Goal: Task Accomplishment & Management: Use online tool/utility

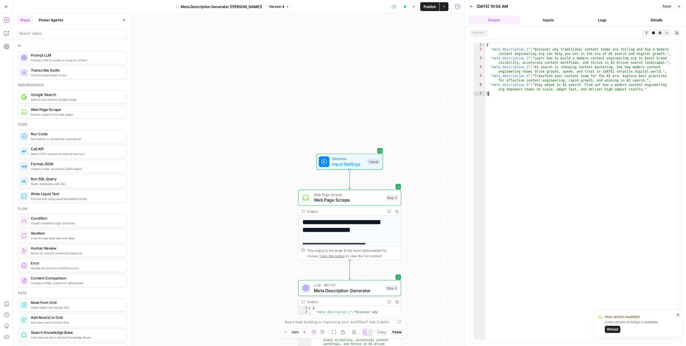
click at [615, 331] on span "Reload" at bounding box center [612, 329] width 11 height 5
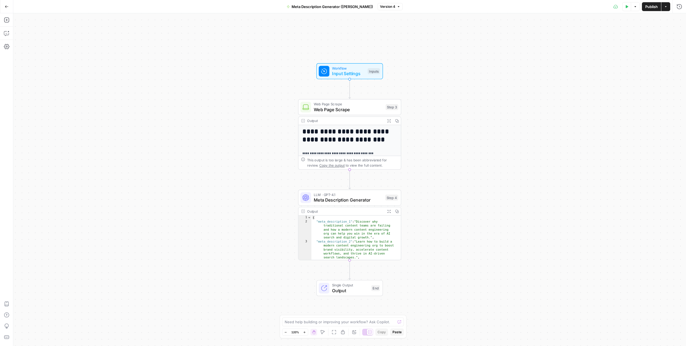
click at [6, 7] on icon "button" at bounding box center [7, 7] width 4 height 4
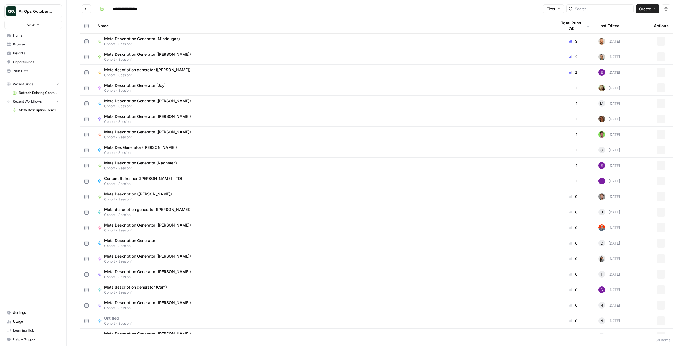
click at [23, 310] on span "Settings" at bounding box center [36, 312] width 46 height 5
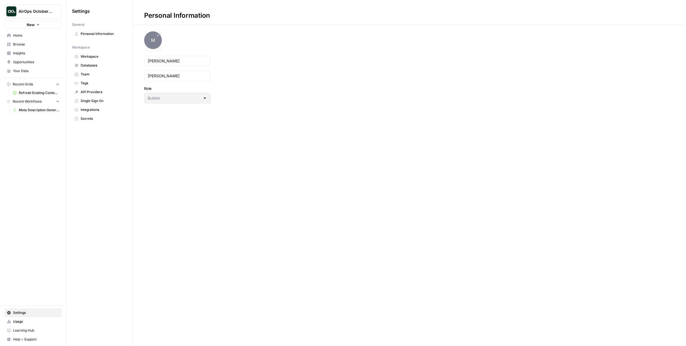
click at [150, 43] on span "M" at bounding box center [153, 40] width 18 height 18
click at [30, 37] on span "Home" at bounding box center [36, 35] width 46 height 5
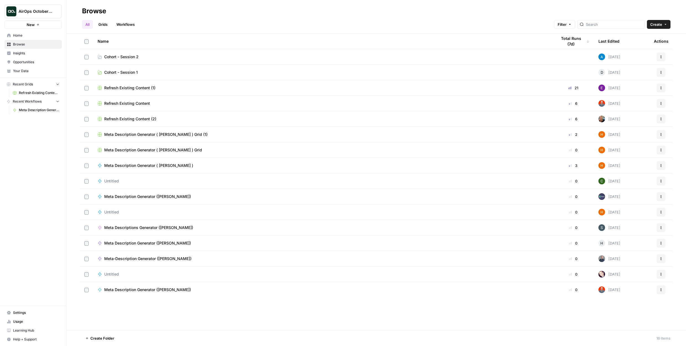
click at [51, 14] on button "AirOps October Cohort" at bounding box center [32, 11] width 57 height 14
click at [26, 161] on div "AirOps October Cohort New Home Browse Insights Opportunities Your Data Recent G…" at bounding box center [33, 173] width 66 height 346
click at [36, 73] on span "Your Data" at bounding box center [36, 70] width 46 height 5
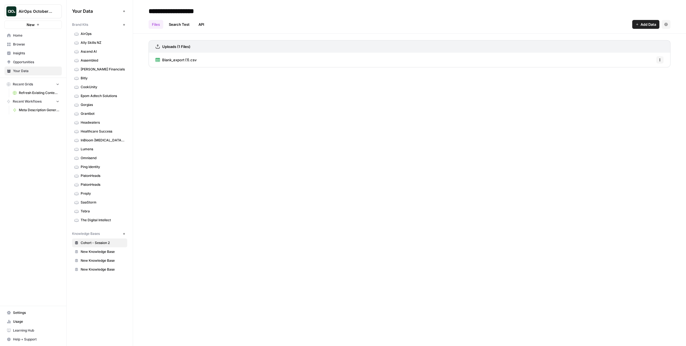
click at [106, 138] on span "InBloom [MEDICAL_DATA] Services" at bounding box center [103, 140] width 44 height 5
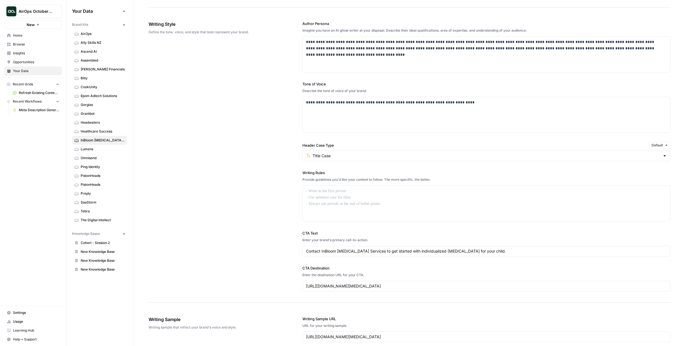
scroll to position [310, 0]
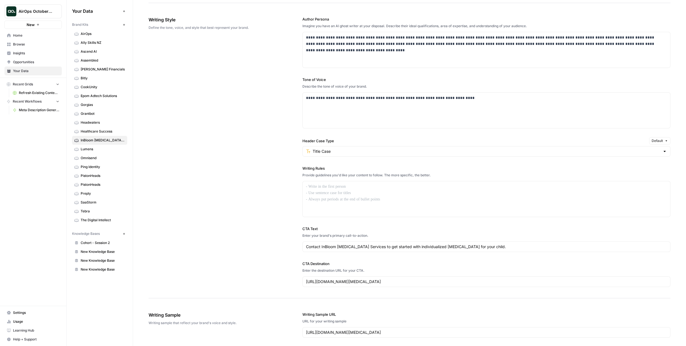
click at [32, 35] on span "Home" at bounding box center [36, 35] width 46 height 5
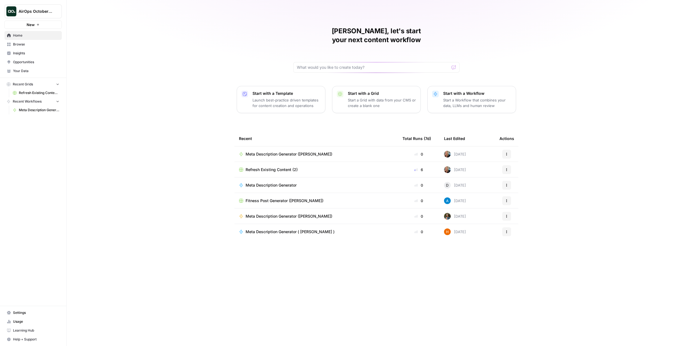
click at [42, 11] on span "AirOps October Cohort" at bounding box center [36, 12] width 34 height 6
click at [48, 41] on span "AirOps October Cohort" at bounding box center [51, 42] width 68 height 6
click at [20, 72] on span "Your Data" at bounding box center [36, 70] width 46 height 5
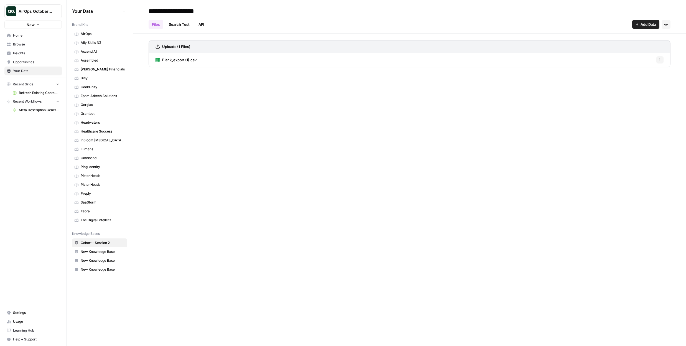
click at [89, 34] on span "AirOps" at bounding box center [103, 33] width 44 height 5
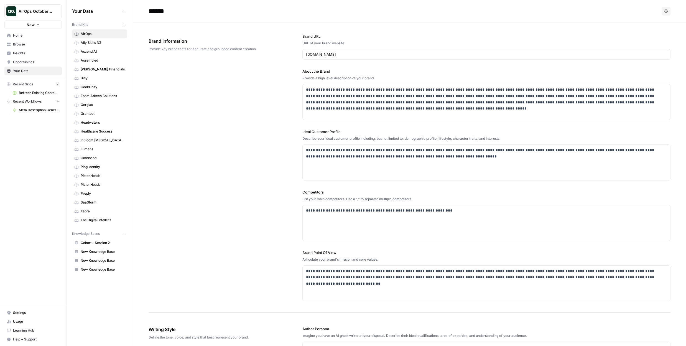
click at [125, 24] on icon "button" at bounding box center [123, 24] width 3 height 3
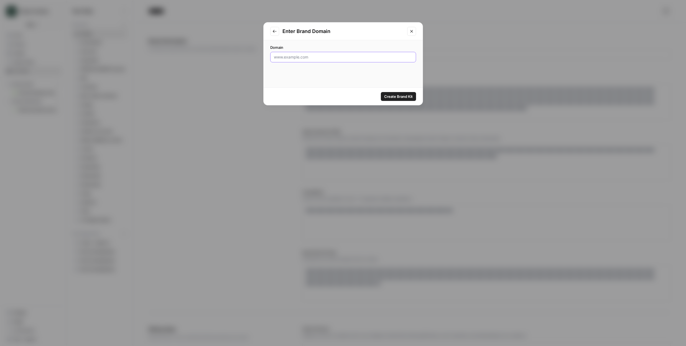
click at [287, 55] on input "Domain" at bounding box center [343, 57] width 139 height 6
type input "www.goodskinmd.com"
click at [397, 94] on span "Create Brand Kit" at bounding box center [398, 97] width 29 height 6
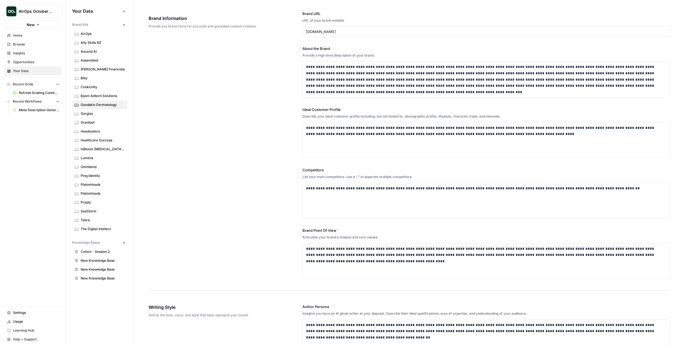
scroll to position [24, 0]
click at [125, 24] on button "New" at bounding box center [124, 24] width 7 height 7
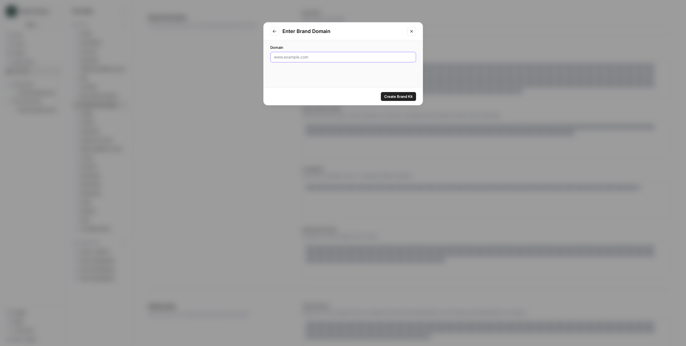
click at [305, 58] on input "Domain" at bounding box center [343, 57] width 139 height 6
type input "[DOMAIN_NAME]"
click at [392, 98] on span "Create Brand Kit" at bounding box center [398, 97] width 29 height 6
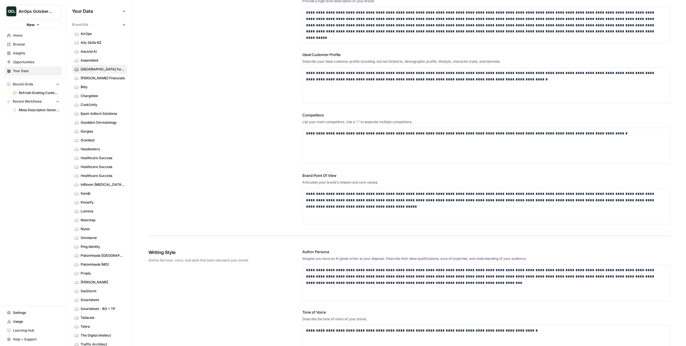
scroll to position [78, 0]
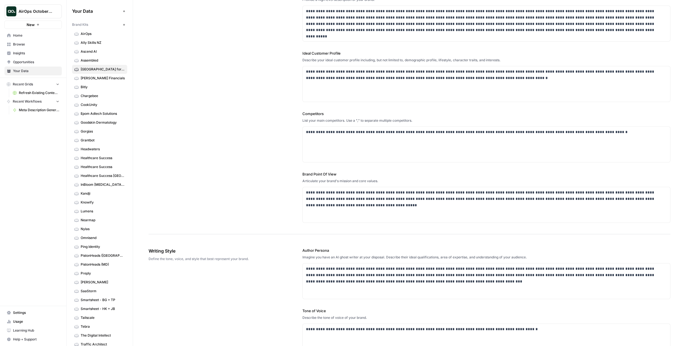
click at [35, 44] on span "Browse" at bounding box center [36, 44] width 46 height 5
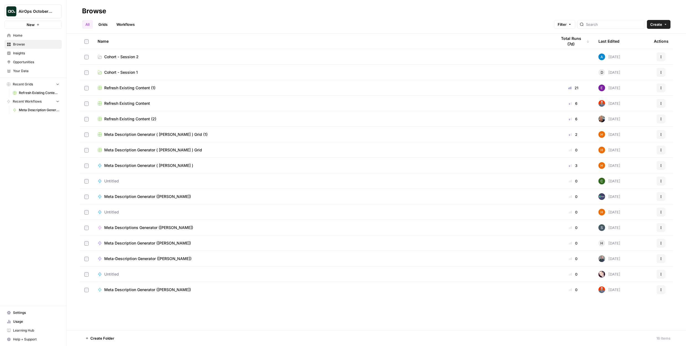
click at [134, 55] on span "Cohort - Session 2" at bounding box center [121, 57] width 34 height 6
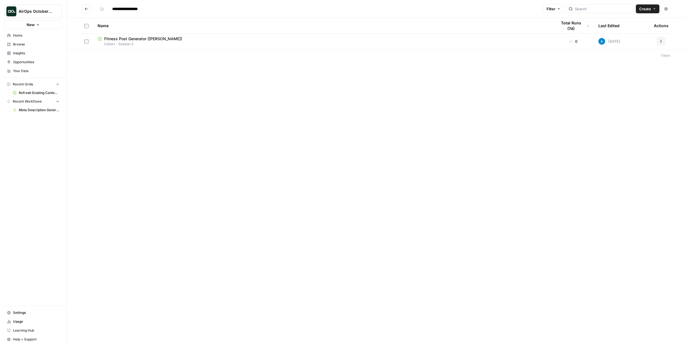
click at [28, 69] on span "Your Data" at bounding box center [36, 70] width 46 height 5
click at [21, 71] on span "Your Data" at bounding box center [36, 70] width 46 height 5
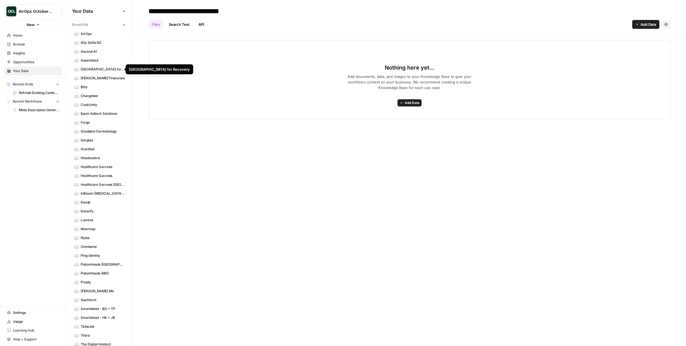
click at [101, 71] on span "[GEOGRAPHIC_DATA] for Recovery" at bounding box center [103, 69] width 44 height 5
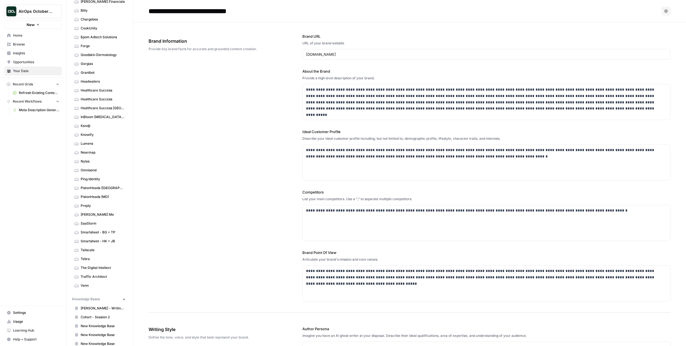
scroll to position [85, 0]
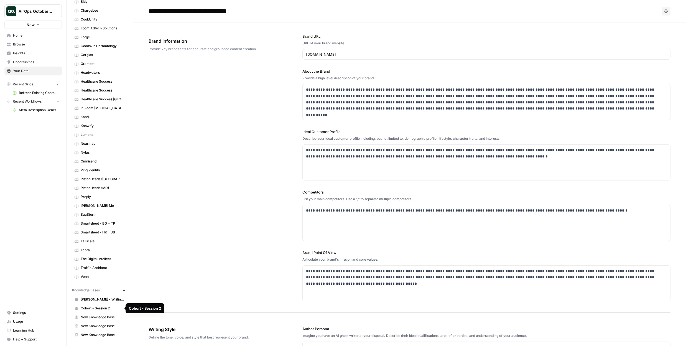
click at [101, 308] on span "Cohort - Session 2" at bounding box center [103, 308] width 44 height 5
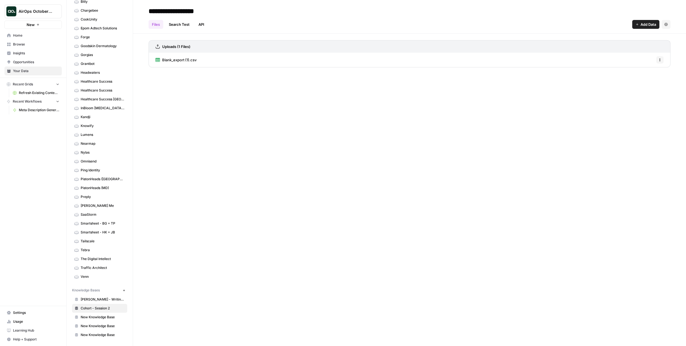
click at [271, 63] on div "Blank_export (1).csv Options" at bounding box center [410, 60] width 522 height 14
click at [187, 60] on span "Blank_export (1).csv" at bounding box center [179, 60] width 34 height 6
click at [221, 10] on icon at bounding box center [221, 8] width 3 height 3
click at [153, 8] on icon "Go back" at bounding box center [153, 9] width 4 height 4
click at [643, 24] on span "Add Data" at bounding box center [648, 25] width 16 height 6
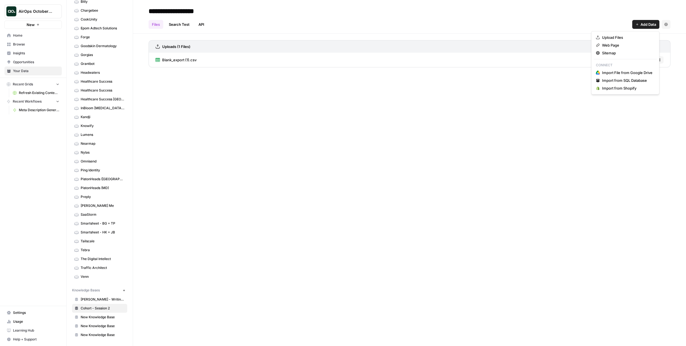
click at [612, 110] on div "**********" at bounding box center [409, 173] width 553 height 346
click at [642, 25] on span "Add Data" at bounding box center [648, 25] width 16 height 6
click at [568, 26] on div "Files Search Test API Add Data Settings" at bounding box center [410, 22] width 522 height 13
click at [172, 9] on input "**********" at bounding box center [190, 11] width 89 height 11
click at [643, 24] on span "Add Data" at bounding box center [648, 25] width 16 height 6
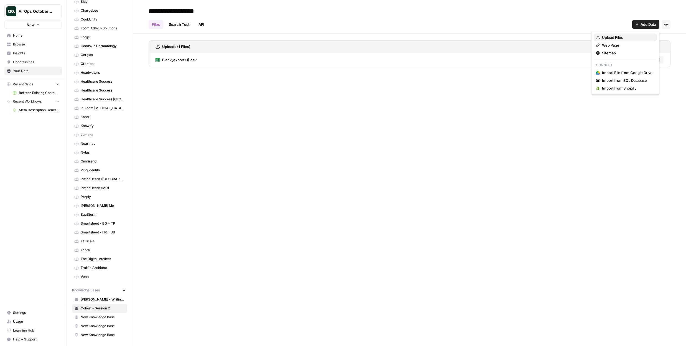
click at [610, 38] on span "Upload Files" at bounding box center [627, 38] width 50 height 6
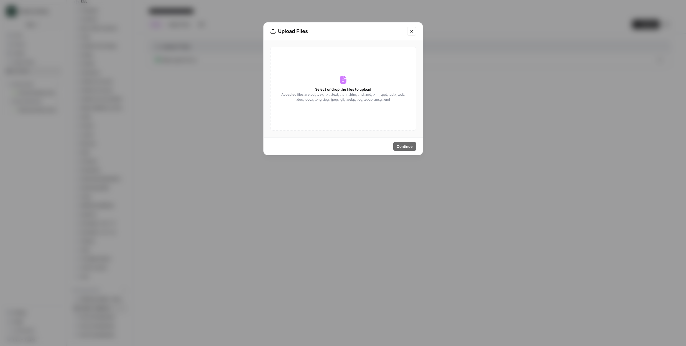
click at [350, 106] on div "Select or drop the files to upload Accepted files are .pdf, .csv, .txt, .text, …" at bounding box center [343, 89] width 146 height 84
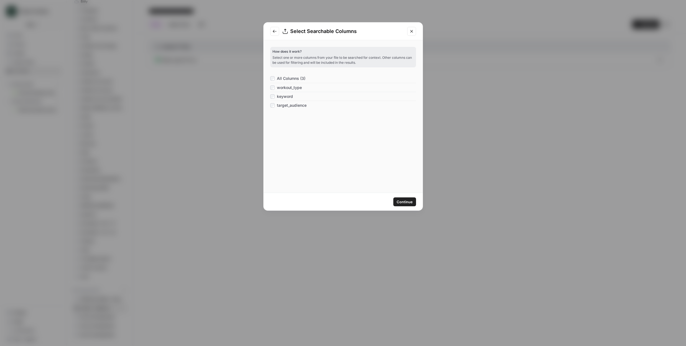
click at [412, 31] on icon "Close modal" at bounding box center [411, 31] width 4 height 4
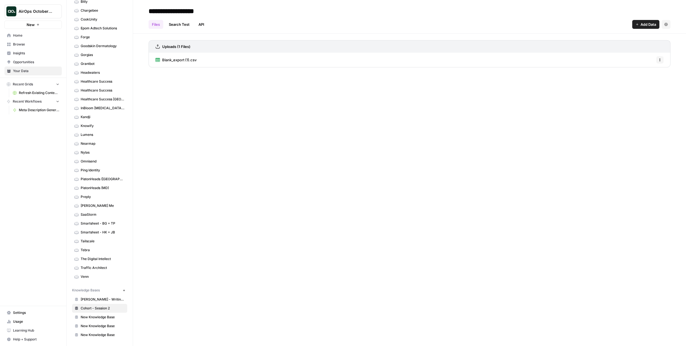
click at [164, 12] on input "**********" at bounding box center [190, 11] width 89 height 11
click at [108, 308] on span "Cohort - Session 2" at bounding box center [103, 308] width 44 height 5
click at [25, 45] on span "Browse" at bounding box center [36, 44] width 46 height 5
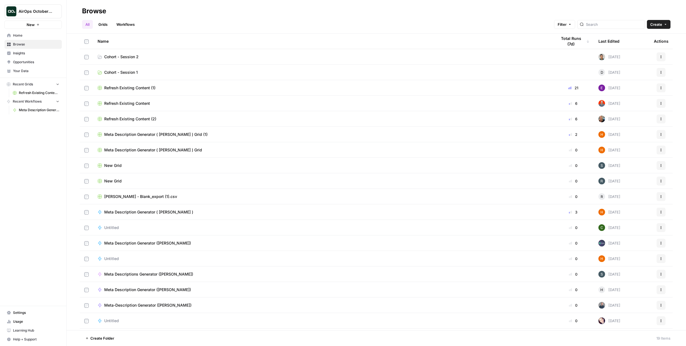
click at [118, 56] on span "Cohort - Session 2" at bounding box center [121, 57] width 34 height 6
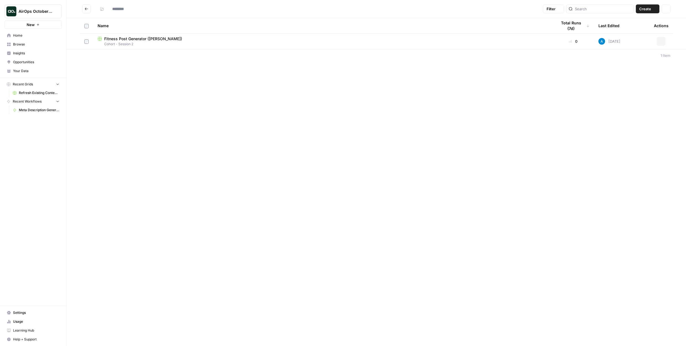
type input "**********"
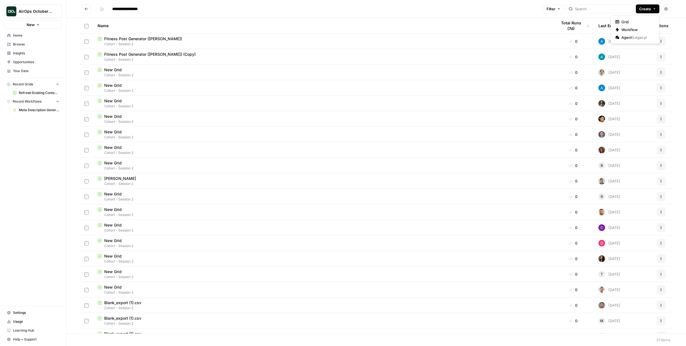
click at [647, 9] on span "Create" at bounding box center [645, 9] width 12 height 6
click at [634, 21] on span "Grid" at bounding box center [636, 22] width 31 height 6
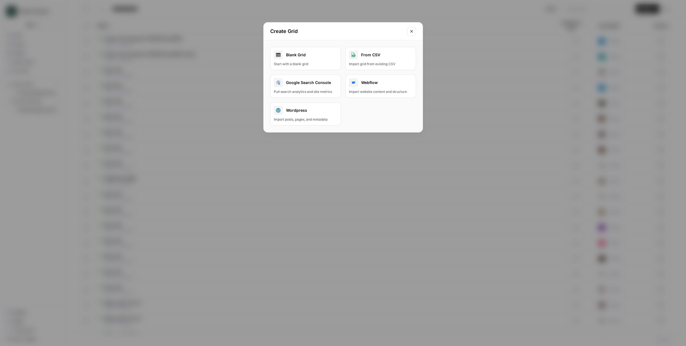
click at [383, 55] on div "From CSV" at bounding box center [380, 54] width 63 height 9
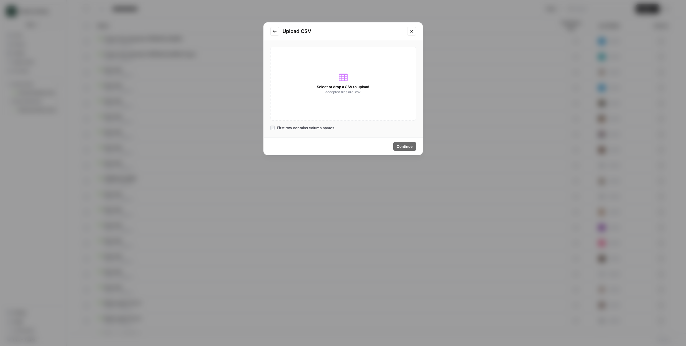
click at [341, 102] on div "Select or drop a CSV to upload accepted files are .csv" at bounding box center [343, 84] width 146 height 74
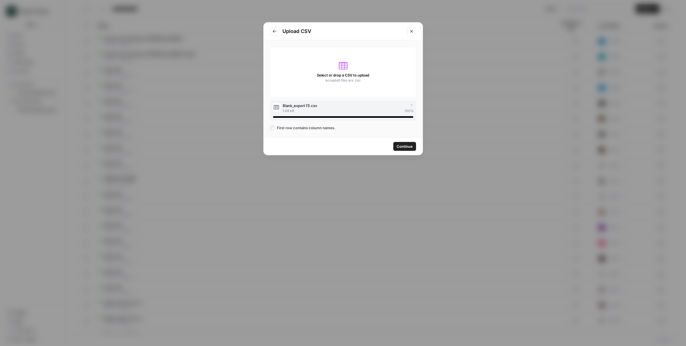
click at [402, 144] on span "Continue" at bounding box center [405, 147] width 16 height 6
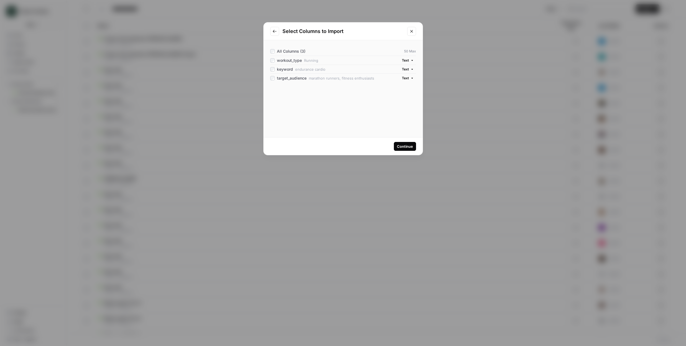
click at [403, 146] on div "Continue" at bounding box center [405, 147] width 16 height 6
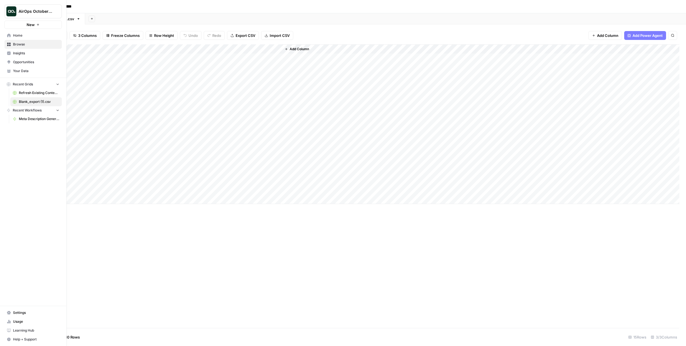
click at [31, 36] on span "Home" at bounding box center [36, 35] width 46 height 5
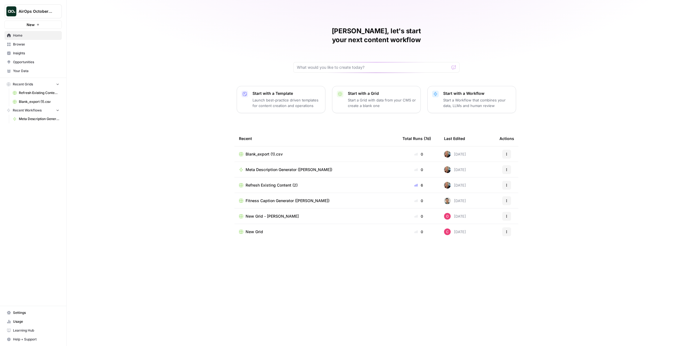
click at [370, 91] on p "Start with a Grid" at bounding box center [382, 94] width 68 height 6
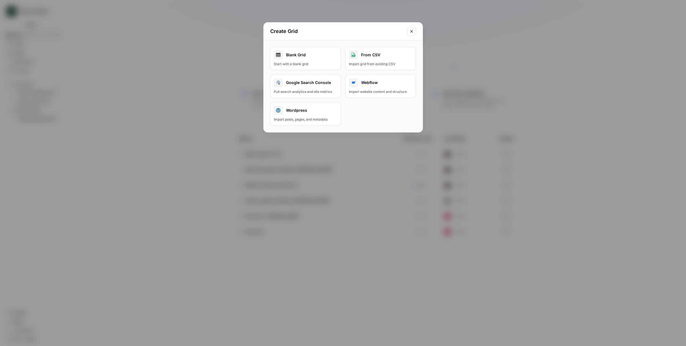
click at [369, 63] on div "Import grid from existing CSV" at bounding box center [380, 64] width 63 height 5
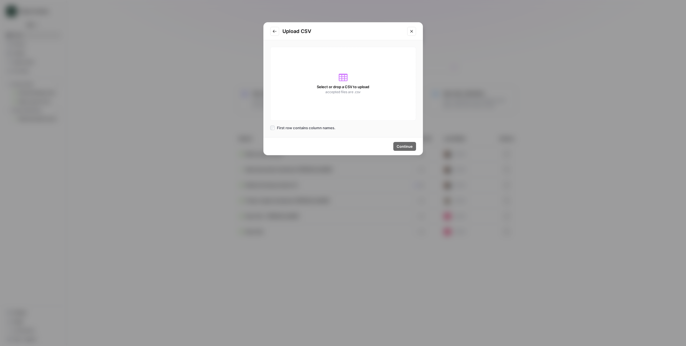
click at [372, 99] on div "Select or drop a CSV to upload accepted files are .csv" at bounding box center [343, 84] width 146 height 74
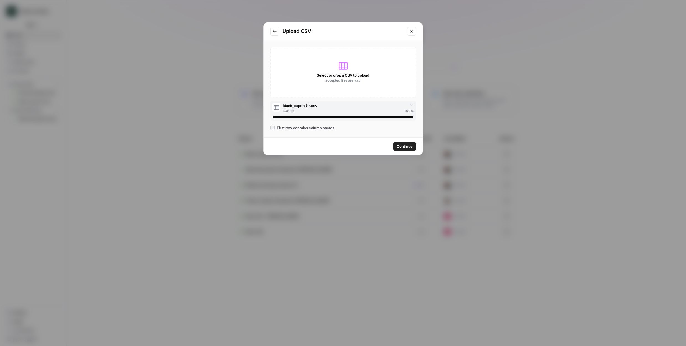
click at [404, 146] on span "Continue" at bounding box center [405, 147] width 16 height 6
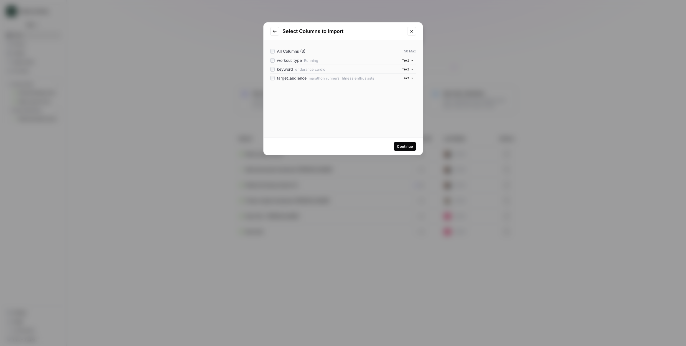
click at [405, 147] on div "Continue" at bounding box center [405, 147] width 16 height 6
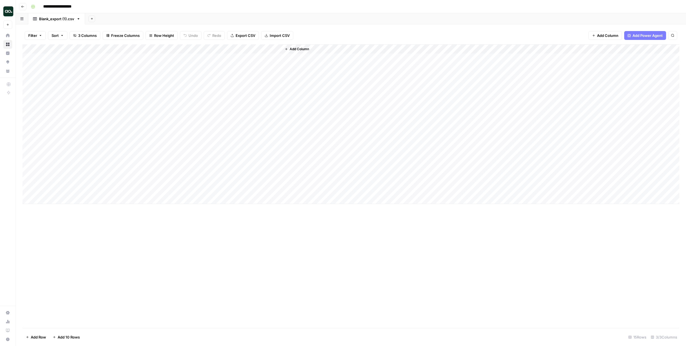
click at [300, 48] on span "Add Column" at bounding box center [299, 49] width 19 height 5
click at [640, 14] on button "Workflow" at bounding box center [643, 16] width 22 height 8
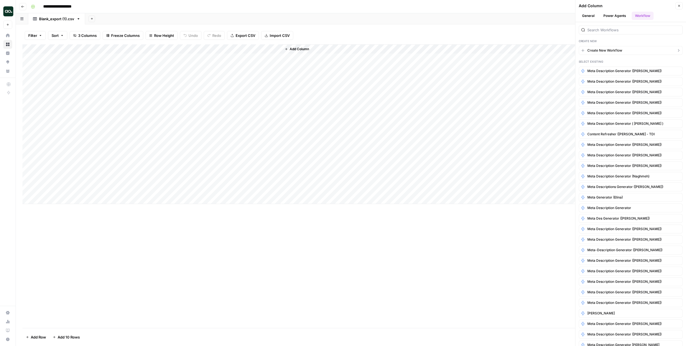
click at [624, 49] on button "Create New Workflow" at bounding box center [631, 50] width 104 height 9
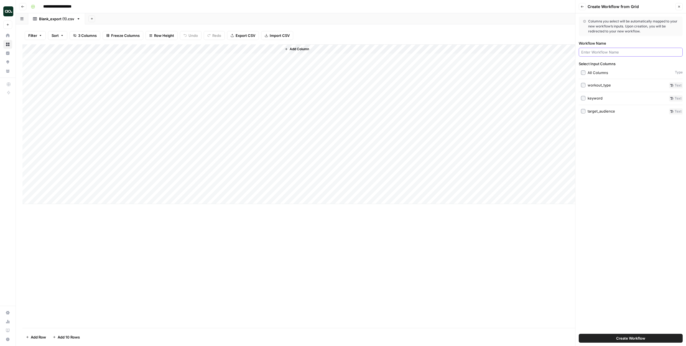
click at [613, 53] on input "Workflow Name" at bounding box center [630, 52] width 99 height 6
type input "Fitness Post Generator"
click at [641, 336] on span "Create Workflow" at bounding box center [630, 338] width 29 height 6
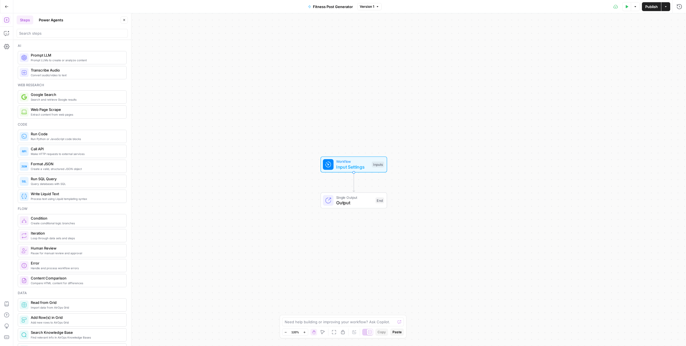
drag, startPoint x: 378, startPoint y: 179, endPoint x: 382, endPoint y: 182, distance: 5.0
click at [382, 182] on div "Workflow Input Settings Inputs Single Output Output End" at bounding box center [349, 179] width 673 height 333
click at [67, 57] on span "Prompt LLM" at bounding box center [76, 55] width 91 height 6
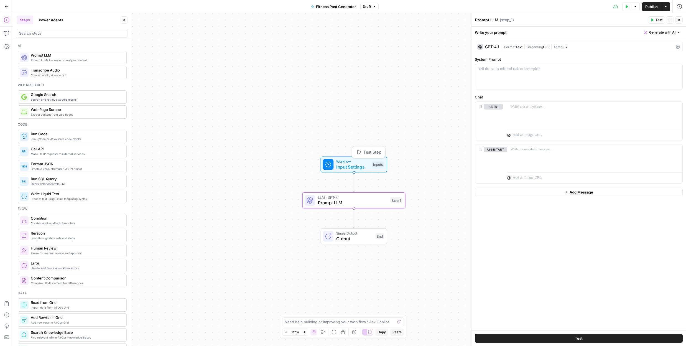
click at [366, 165] on span "Input Settings" at bounding box center [352, 167] width 33 height 7
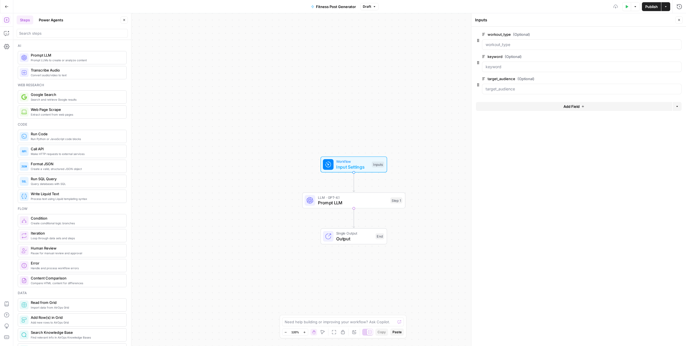
click at [571, 108] on span "Add Field" at bounding box center [571, 107] width 16 height 6
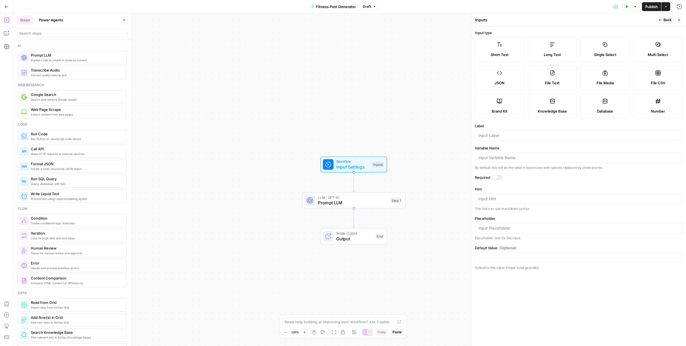
click at [513, 111] on div "Brand Kit" at bounding box center [499, 111] width 40 height 6
type input "Brand Kit"
type input "brand_kit"
click at [668, 21] on span "Back" at bounding box center [667, 19] width 8 height 5
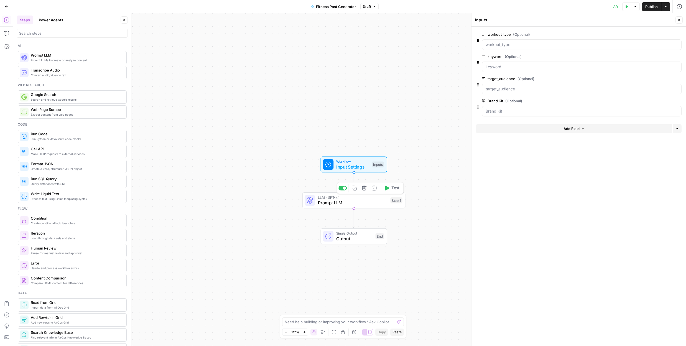
click at [347, 200] on span "Prompt LLM" at bounding box center [353, 202] width 70 height 7
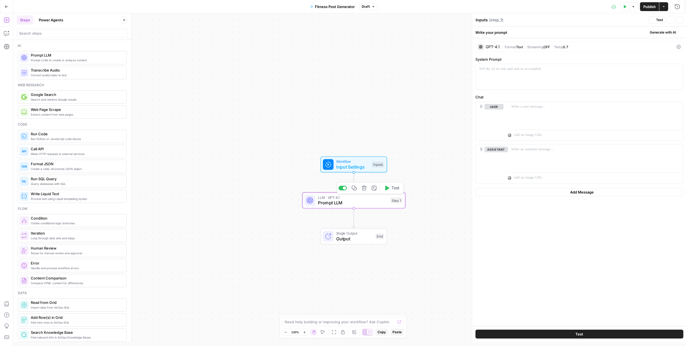
type textarea "Prompt LLM"
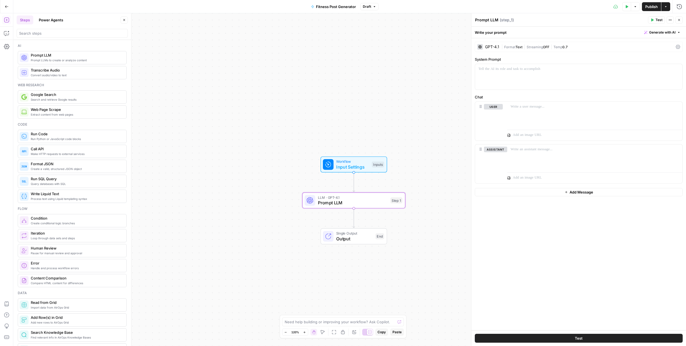
click at [665, 31] on span "Generate with AI" at bounding box center [662, 32] width 26 height 5
click at [664, 32] on span "Generate with AI" at bounding box center [662, 32] width 26 height 5
click at [663, 32] on span "Generate with AI" at bounding box center [662, 32] width 26 height 5
click at [646, 50] on div "Use AI to build your prompt" at bounding box center [655, 49] width 43 height 5
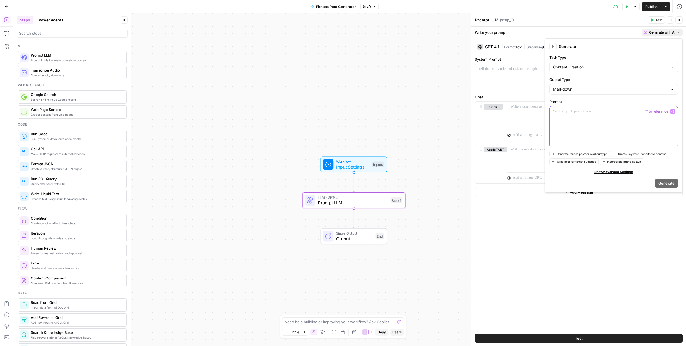
click at [580, 114] on p at bounding box center [613, 112] width 121 height 6
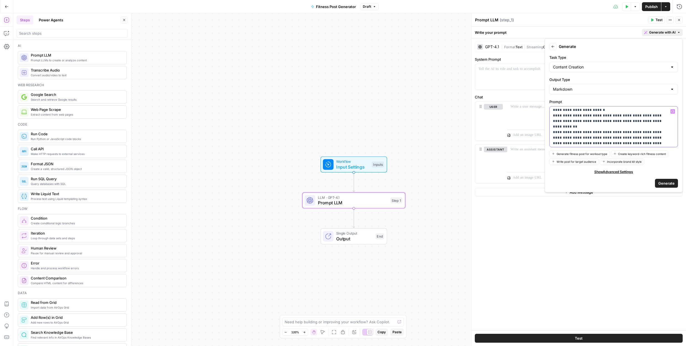
scroll to position [8, 0]
click at [668, 140] on p "**********" at bounding box center [611, 122] width 117 height 44
click at [667, 183] on span "Generate" at bounding box center [666, 183] width 16 height 6
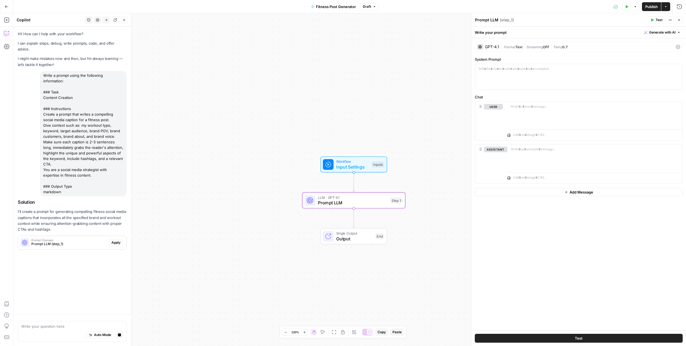
scroll to position [0, 0]
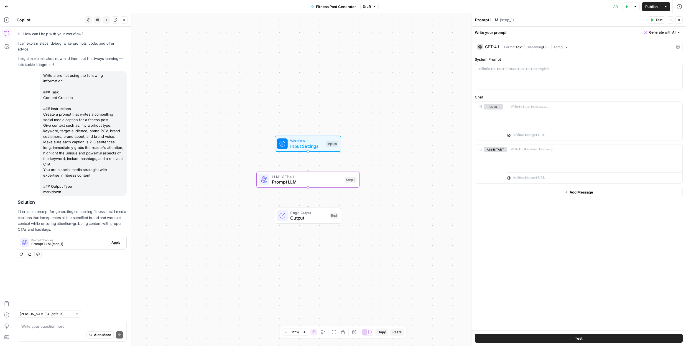
click at [116, 240] on span "Apply" at bounding box center [115, 242] width 9 height 5
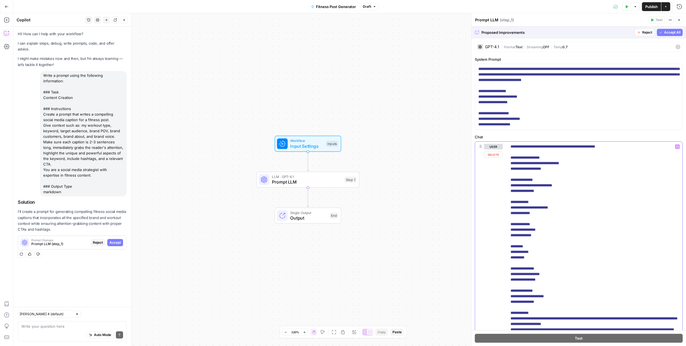
click at [596, 212] on p "**********" at bounding box center [594, 263] width 168 height 238
click at [664, 32] on span "Accept All" at bounding box center [672, 32] width 16 height 5
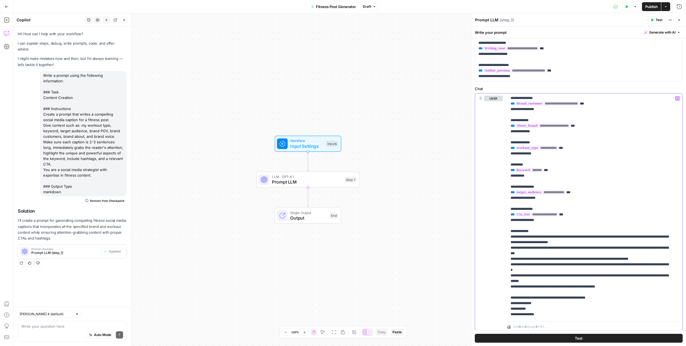
scroll to position [49, 0]
click at [648, 4] on span "Publish" at bounding box center [651, 7] width 12 height 6
click at [379, 7] on span "button" at bounding box center [377, 6] width 3 height 3
click at [626, 7] on icon "button" at bounding box center [627, 6] width 2 height 3
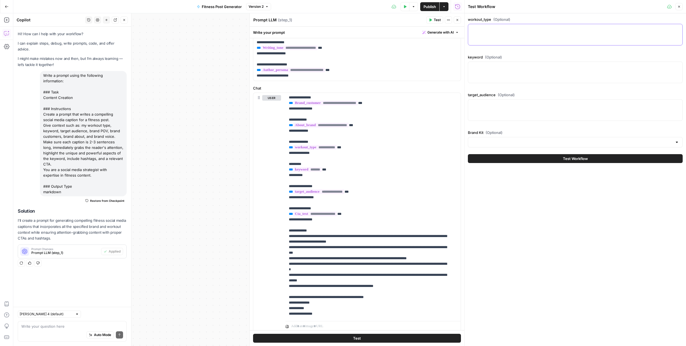
click at [479, 30] on textarea "workout_type (Optional)" at bounding box center [575, 29] width 208 height 6
type textarea "Running"
type textarea "endurance cardio"
type textarea "marathon runners, fitness enthusiasts"
click at [519, 140] on input "Brand Kit (Optional)" at bounding box center [571, 142] width 201 height 6
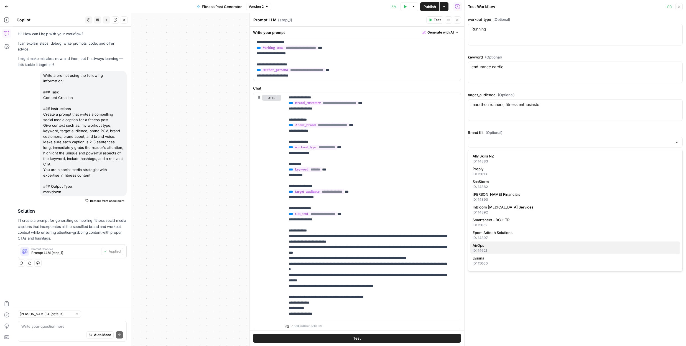
click at [506, 245] on span "AirOps" at bounding box center [573, 245] width 203 height 6
type input "AirOps"
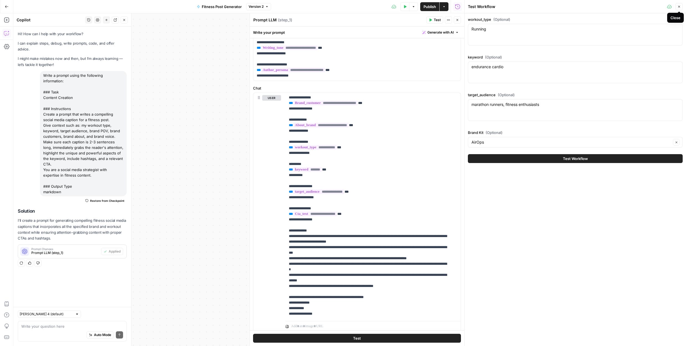
click at [679, 7] on icon "button" at bounding box center [678, 6] width 3 height 3
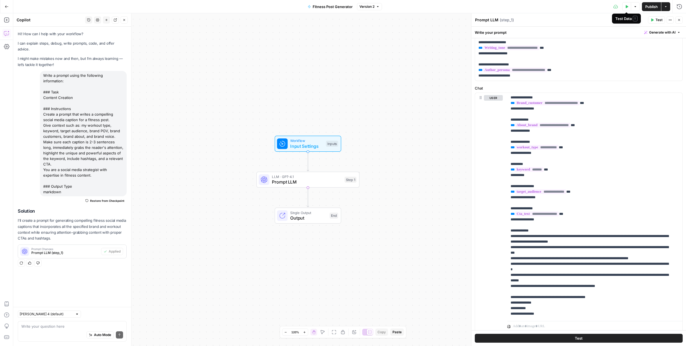
click at [624, 6] on button "Test Data" at bounding box center [626, 6] width 9 height 9
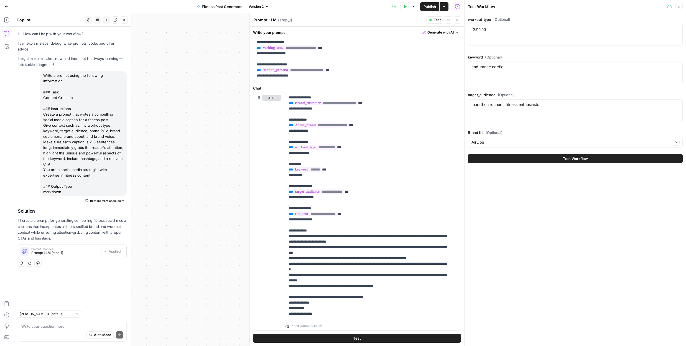
click at [680, 7] on icon "button" at bounding box center [678, 6] width 3 height 3
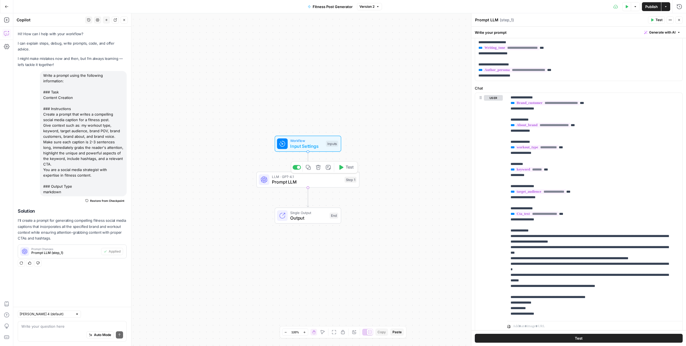
click at [344, 170] on button "Test" at bounding box center [346, 167] width 21 height 9
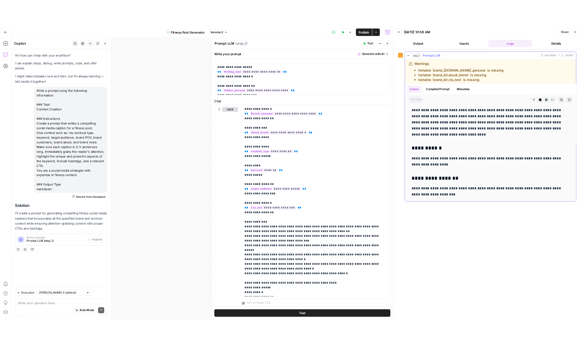
scroll to position [14, 0]
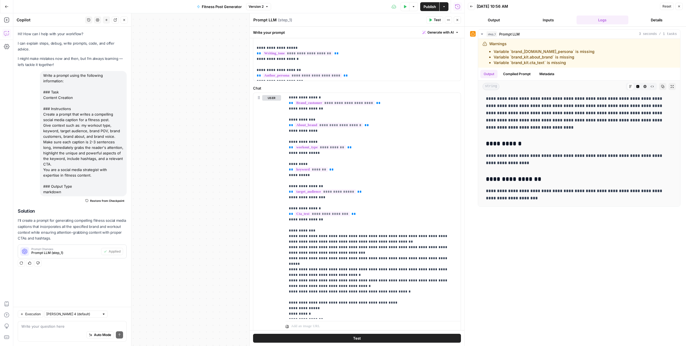
click at [548, 20] on button "Inputs" at bounding box center [548, 20] width 52 height 9
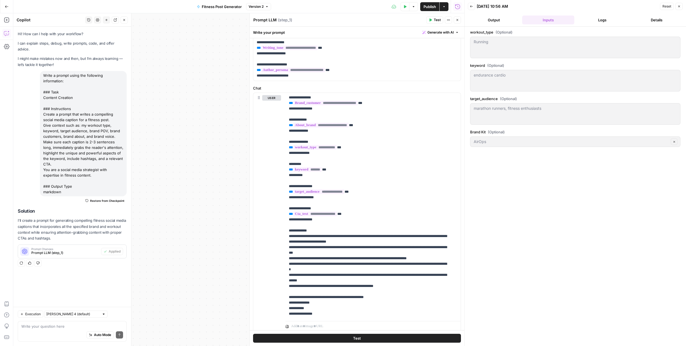
click at [500, 20] on button "Output" at bounding box center [494, 20] width 52 height 9
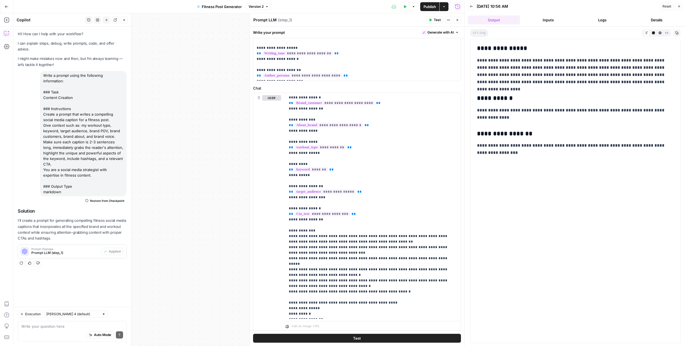
click at [654, 19] on button "Details" at bounding box center [656, 20] width 52 height 9
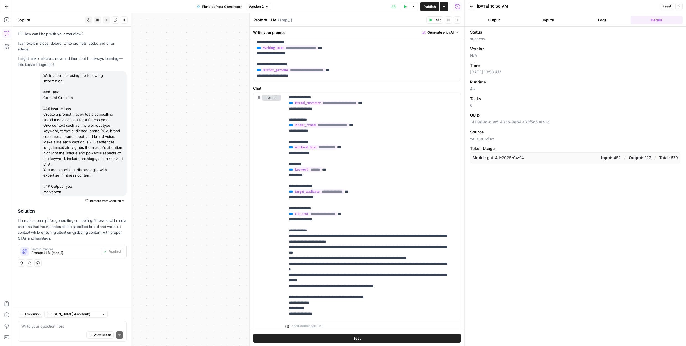
click at [506, 21] on button "Output" at bounding box center [494, 20] width 52 height 9
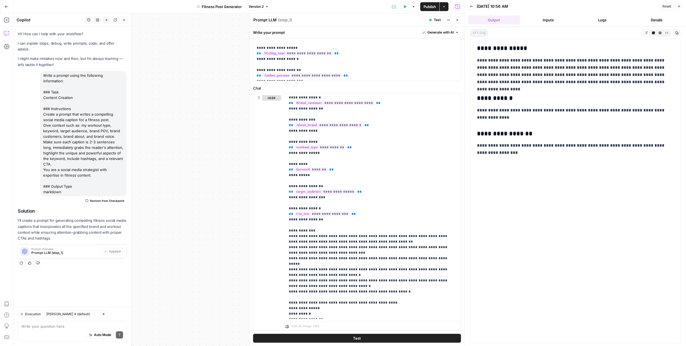
click at [550, 20] on button "Inputs" at bounding box center [548, 20] width 52 height 9
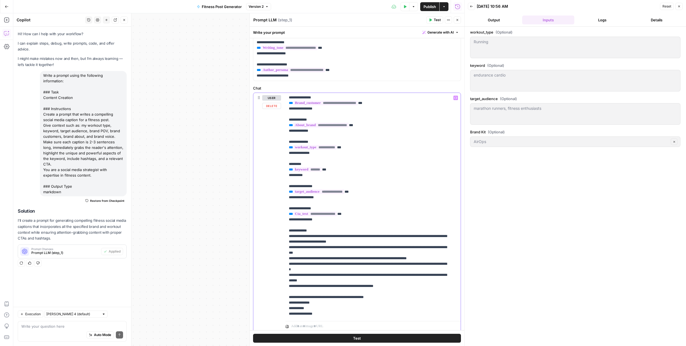
click at [340, 126] on span "**********" at bounding box center [320, 125] width 55 height 5
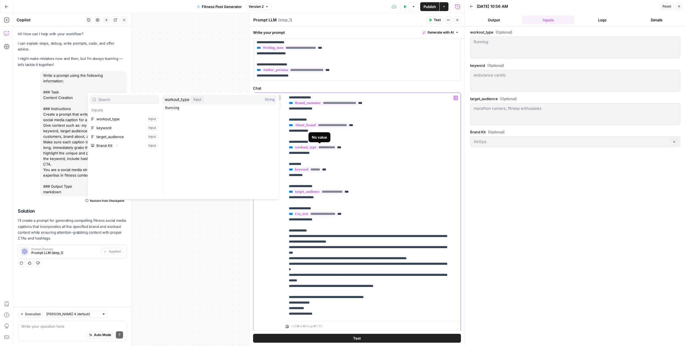
click at [326, 148] on span "**********" at bounding box center [315, 147] width 44 height 5
click at [309, 125] on span "**********" at bounding box center [320, 125] width 55 height 5
click at [313, 102] on span "**********" at bounding box center [325, 103] width 65 height 5
click at [323, 191] on span "**********" at bounding box center [318, 191] width 51 height 5
click at [433, 6] on span "Publish" at bounding box center [429, 7] width 12 height 6
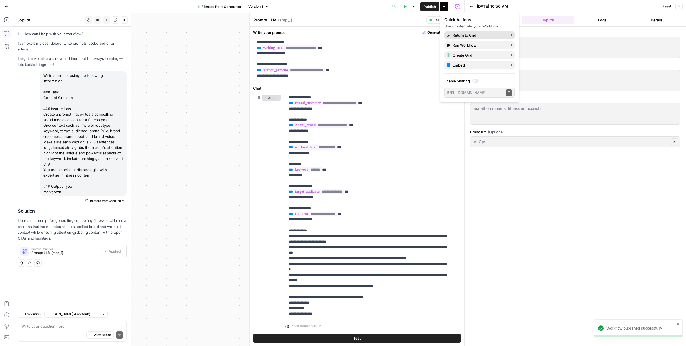
click at [487, 36] on span "Return to Grid" at bounding box center [479, 35] width 52 height 6
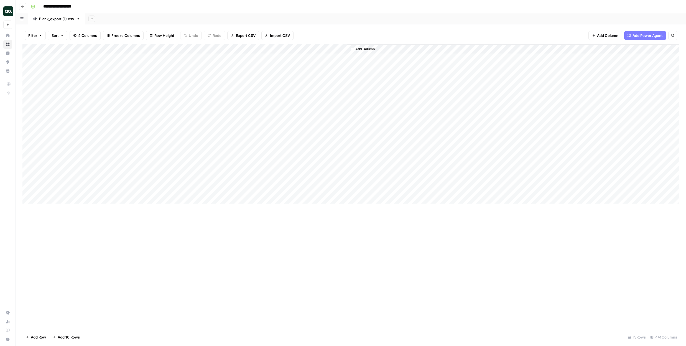
click at [315, 57] on div "Add Column" at bounding box center [350, 124] width 657 height 160
click at [311, 47] on div "Add Column" at bounding box center [350, 124] width 657 height 160
click at [311, 94] on span "Configure Inputs" at bounding box center [316, 96] width 48 height 6
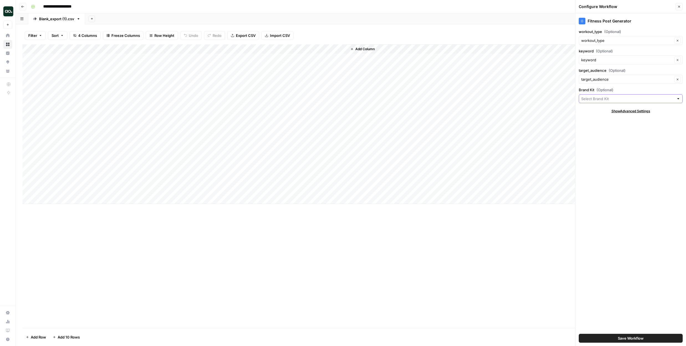
click at [637, 100] on input "Brand Kit (Optional)" at bounding box center [627, 99] width 93 height 6
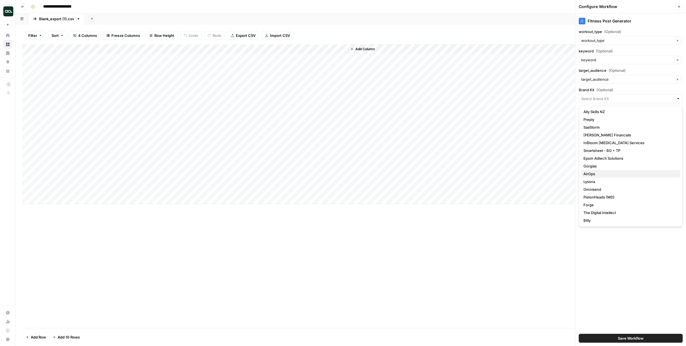
click at [602, 175] on span "AirOps" at bounding box center [629, 174] width 92 height 6
type input "AirOps"
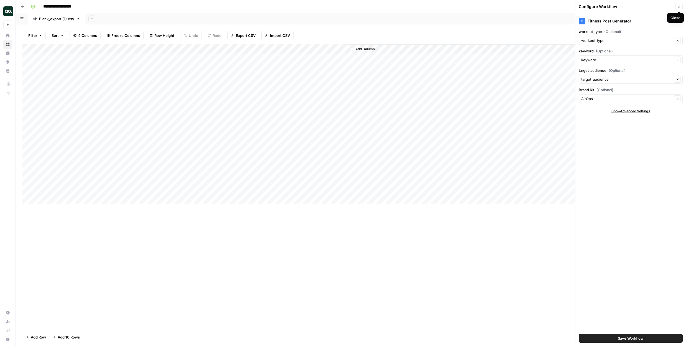
click at [680, 5] on icon "button" at bounding box center [678, 6] width 3 height 3
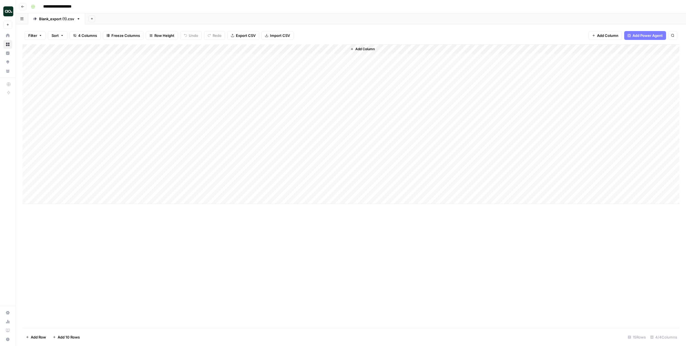
click at [312, 58] on div "Add Column" at bounding box center [350, 124] width 657 height 160
click at [333, 58] on div "Add Column" at bounding box center [350, 124] width 657 height 160
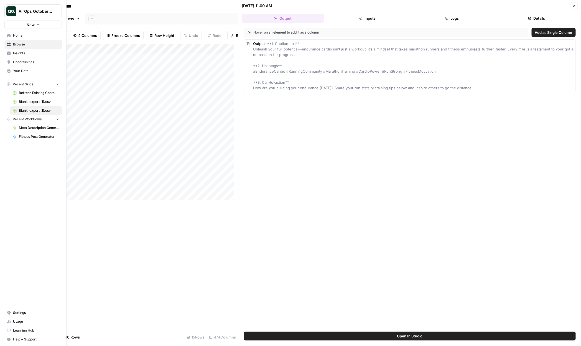
click at [33, 70] on span "Your Data" at bounding box center [36, 70] width 46 height 5
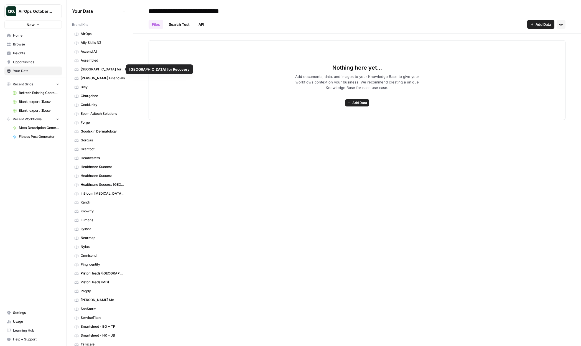
click at [97, 70] on span "[GEOGRAPHIC_DATA] for Recovery" at bounding box center [103, 69] width 44 height 5
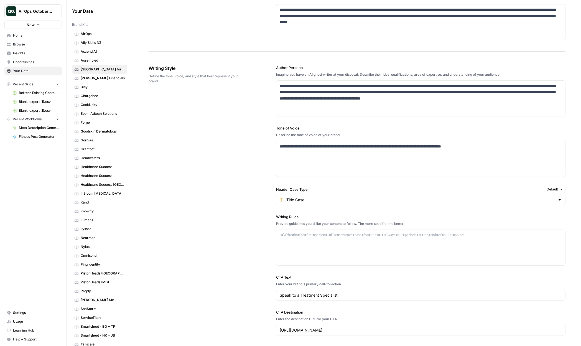
scroll to position [262, 0]
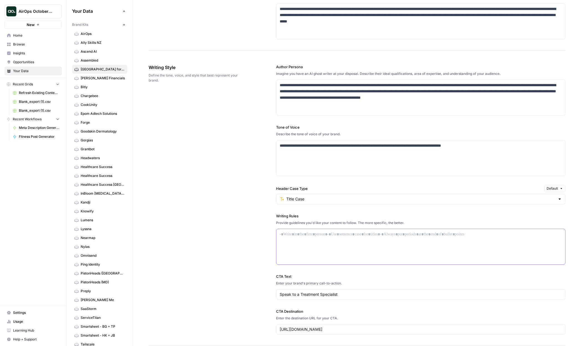
click at [344, 239] on div at bounding box center [420, 246] width 289 height 35
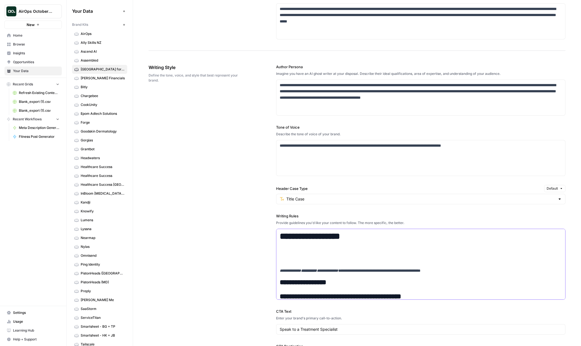
scroll to position [282, 0]
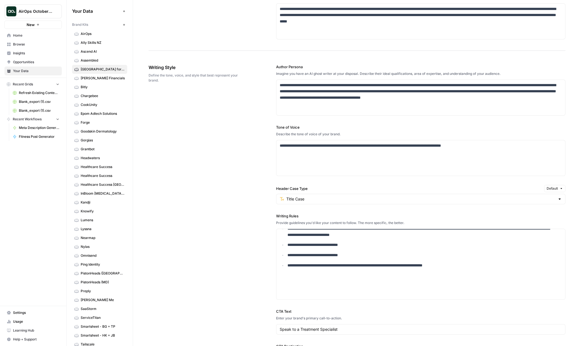
click at [194, 295] on div "**********" at bounding box center [357, 217] width 417 height 328
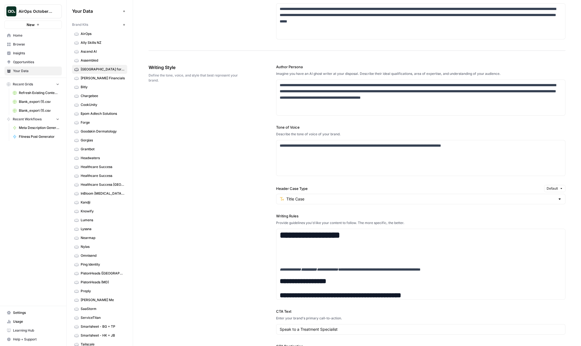
scroll to position [0, 0]
click at [557, 199] on div at bounding box center [559, 199] width 4 height 6
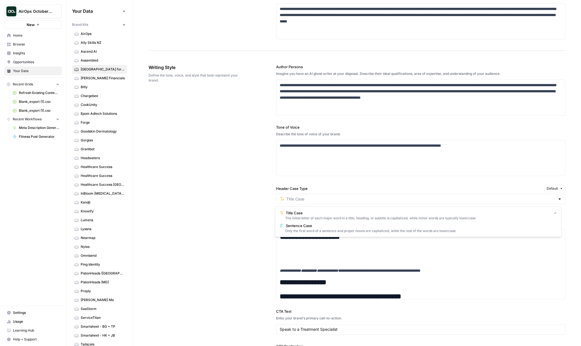
click at [239, 224] on div "**********" at bounding box center [357, 217] width 417 height 328
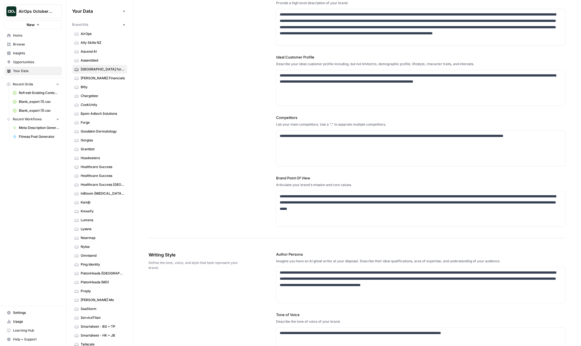
scroll to position [73, 0]
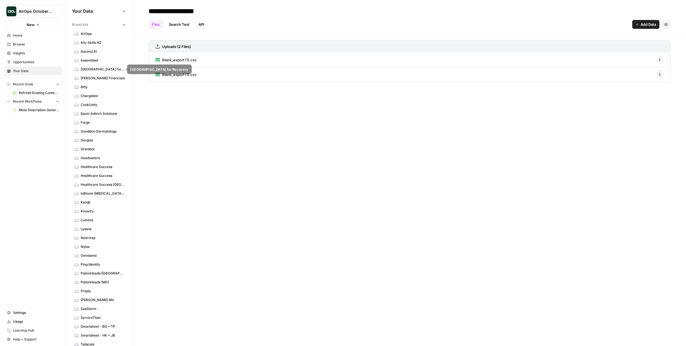
click at [91, 70] on span "[GEOGRAPHIC_DATA] for Recovery" at bounding box center [103, 69] width 44 height 5
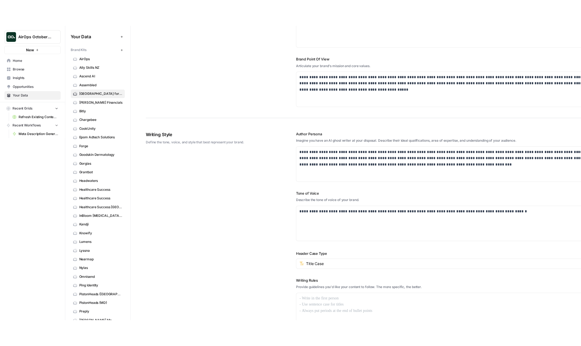
scroll to position [219, 0]
